Goal: Task Accomplishment & Management: Use online tool/utility

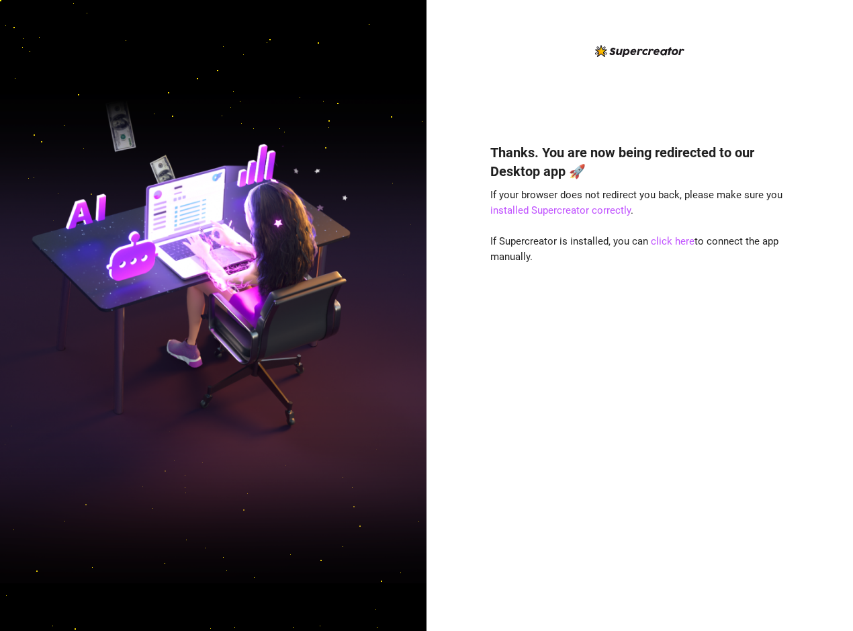
drag, startPoint x: 0, startPoint y: 0, endPoint x: 562, endPoint y: 219, distance: 602.8
click at [672, 245] on link "click here" at bounding box center [673, 241] width 44 height 12
click at [676, 243] on link "click here" at bounding box center [673, 241] width 44 height 12
click at [681, 243] on link "click here" at bounding box center [673, 241] width 44 height 12
click at [669, 245] on link "click here" at bounding box center [673, 241] width 44 height 12
